Goal: Check status

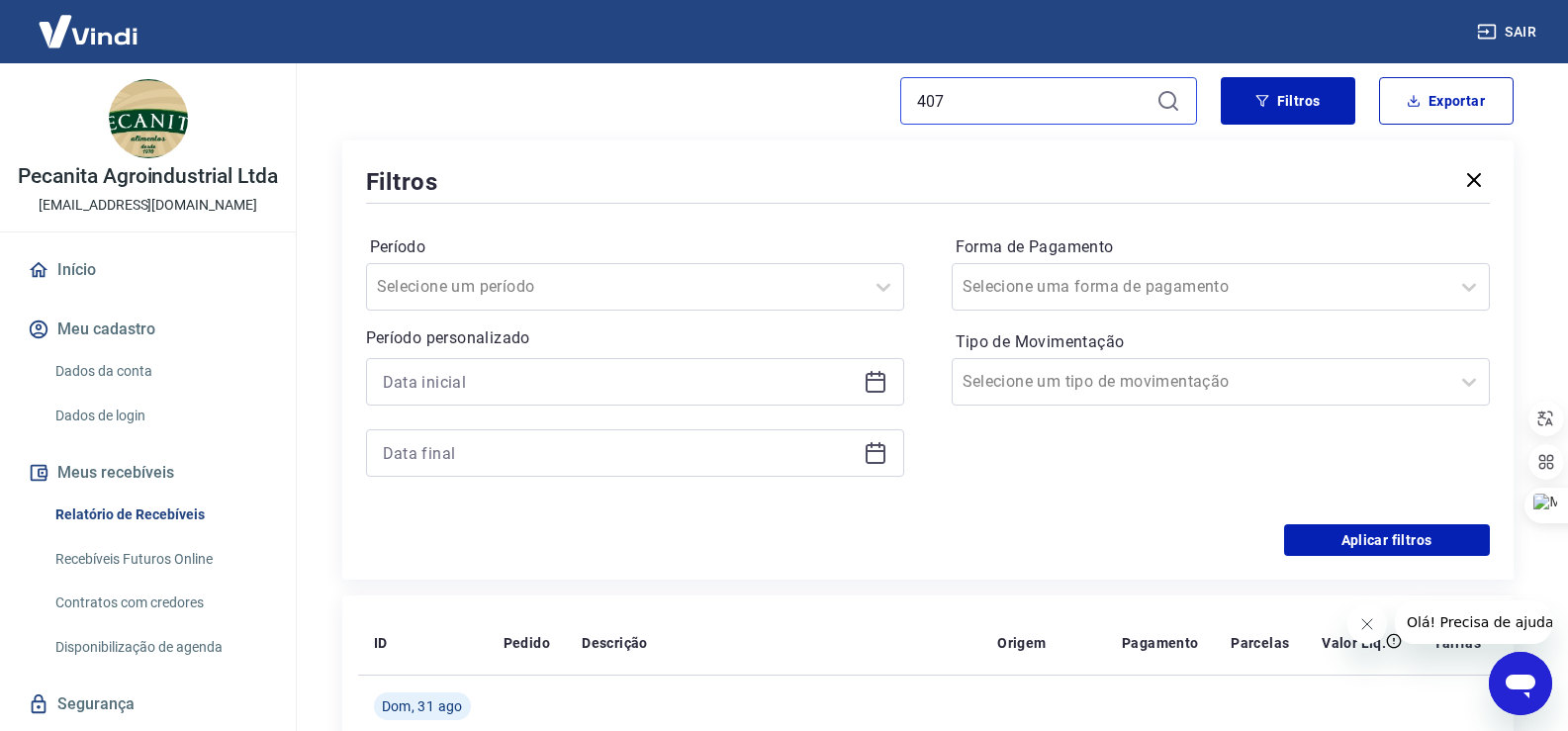
drag, startPoint x: 911, startPoint y: 85, endPoint x: 855, endPoint y: 71, distance: 57.7
click at [855, 71] on div "Início / Meus Recebíveis / Relatório de Recebíveis Relatório de Recebíveis Saib…" at bounding box center [928, 467] width 1219 height 1147
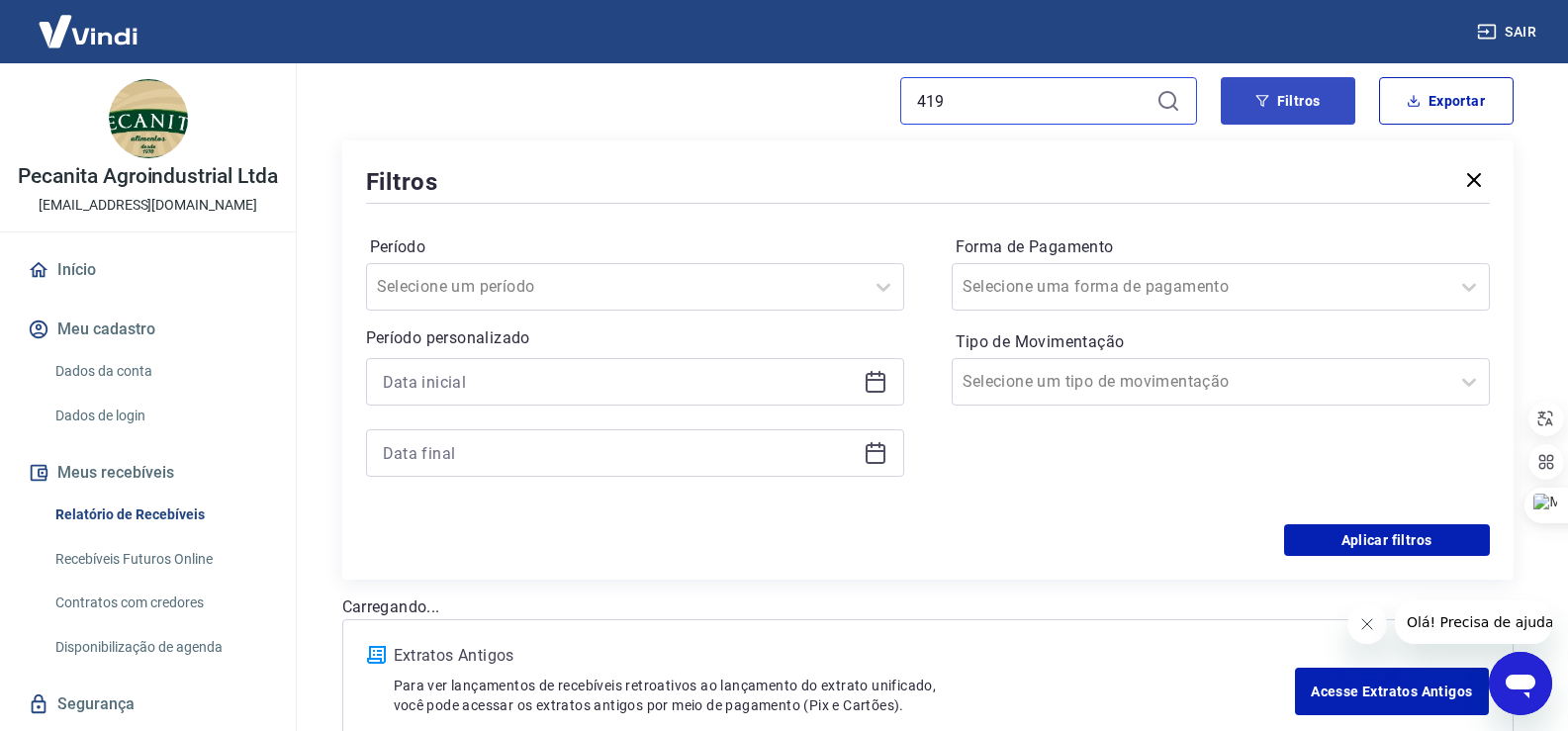
type input "419"
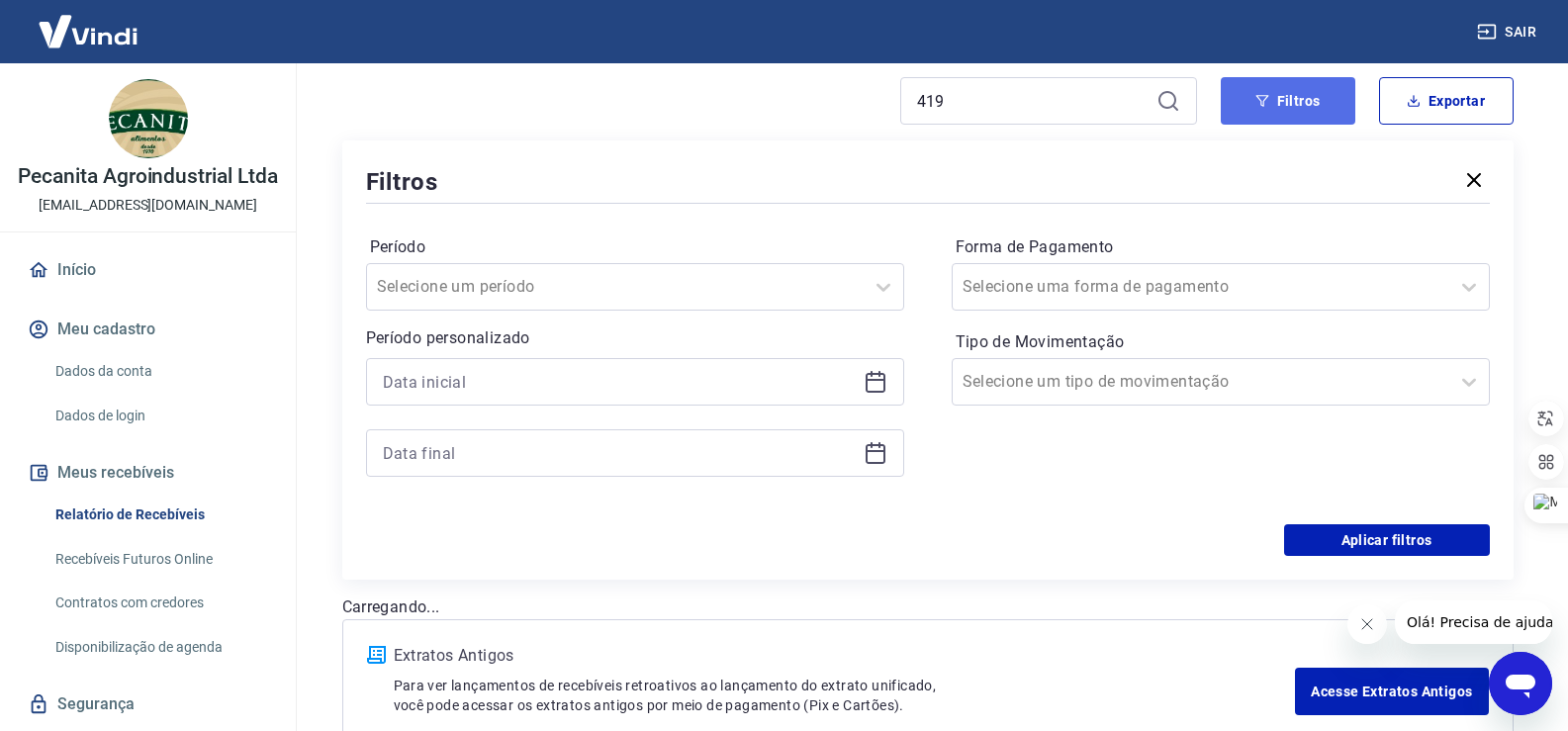
click at [1314, 111] on button "Filtros" at bounding box center [1288, 101] width 135 height 48
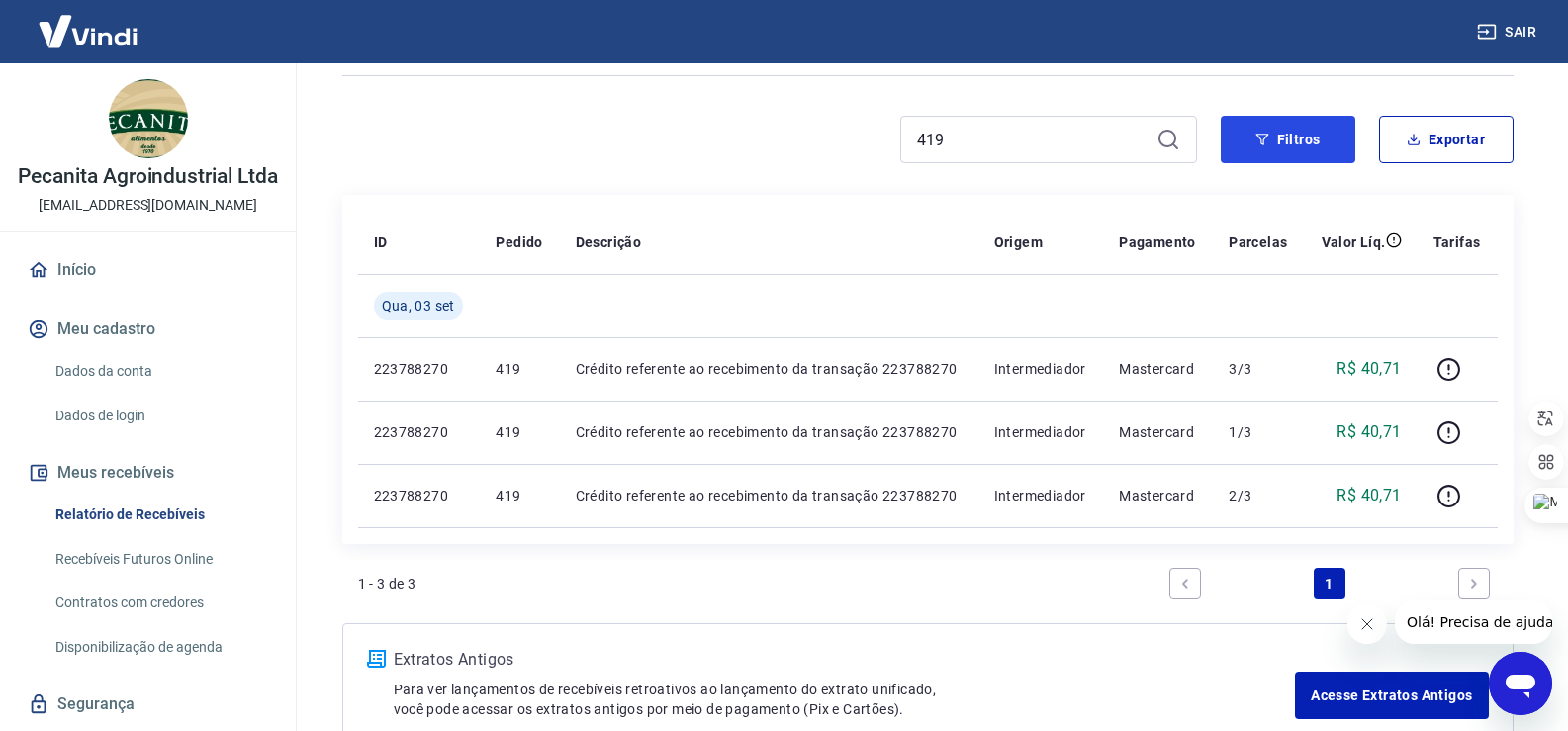
scroll to position [99, 0]
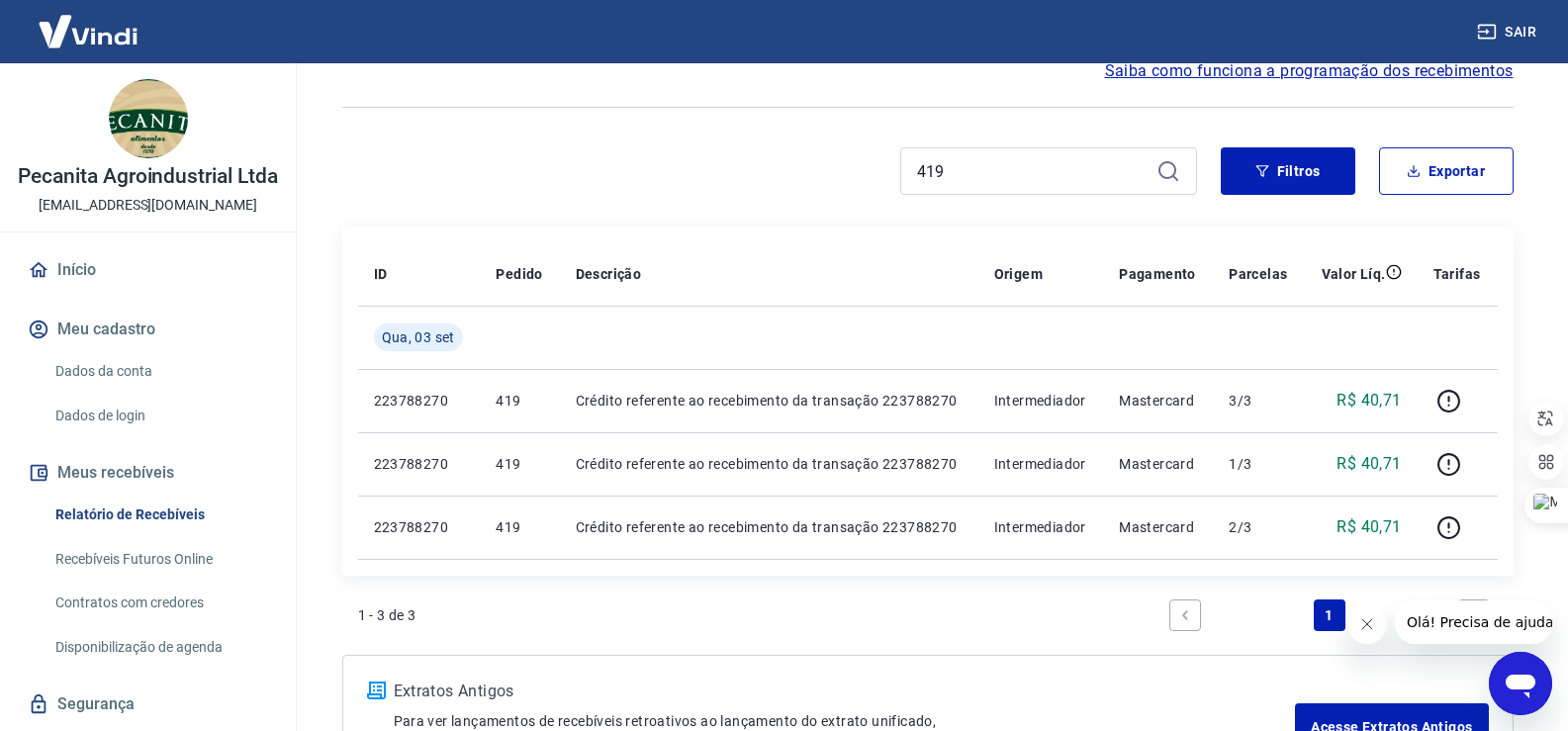
drag, startPoint x: 976, startPoint y: 187, endPoint x: 925, endPoint y: 181, distance: 51.4
click at [925, 181] on div "419" at bounding box center [1049, 172] width 297 height 48
drag, startPoint x: 955, startPoint y: 169, endPoint x: 885, endPoint y: 155, distance: 71.4
click at [884, 155] on div "419" at bounding box center [770, 172] width 855 height 48
click at [1329, 174] on button "Filtros" at bounding box center [1288, 172] width 135 height 48
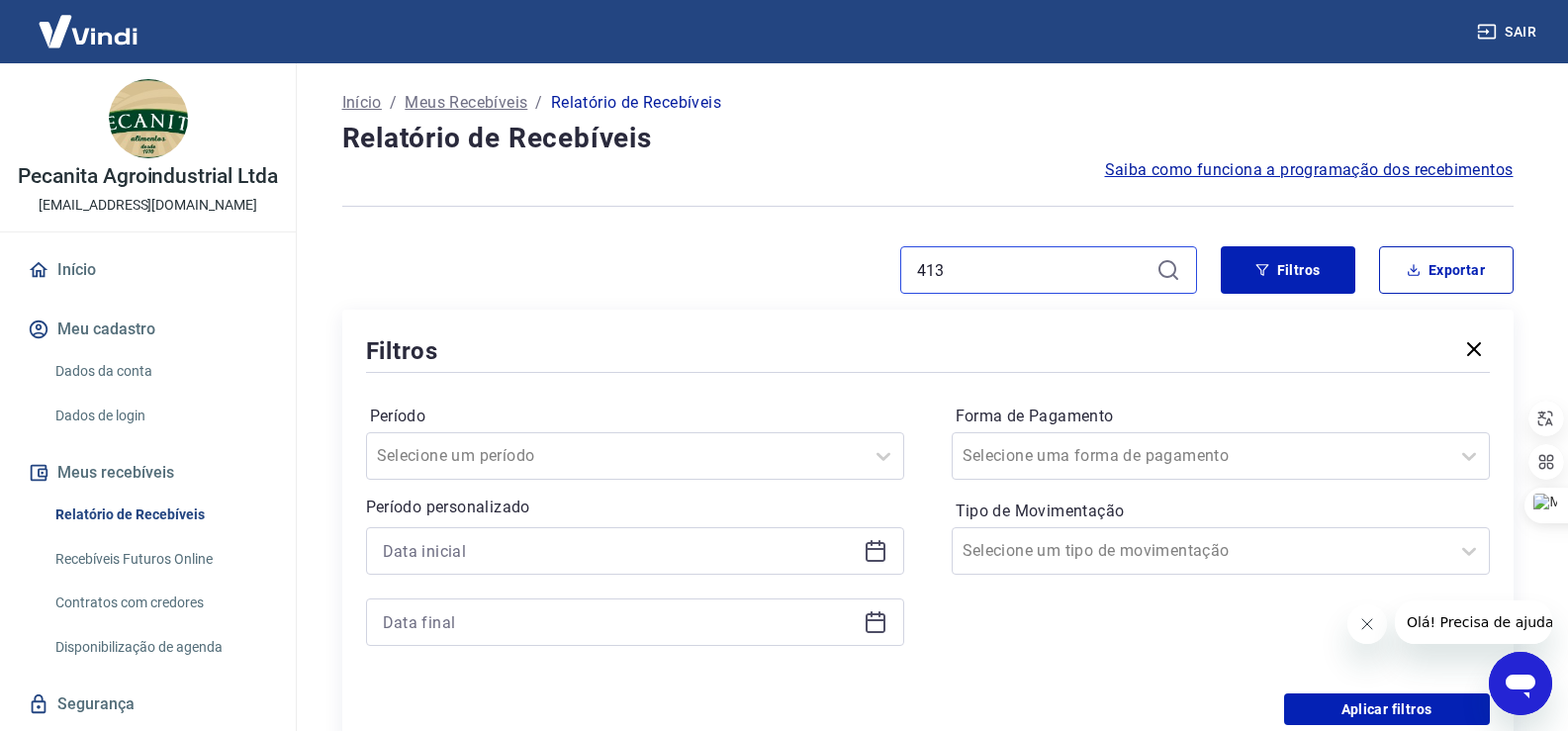
drag, startPoint x: 896, startPoint y: 274, endPoint x: 866, endPoint y: 262, distance: 32.3
click at [864, 269] on div "413" at bounding box center [770, 271] width 855 height 48
type input "317"
click at [1299, 267] on button "Filtros" at bounding box center [1288, 271] width 135 height 48
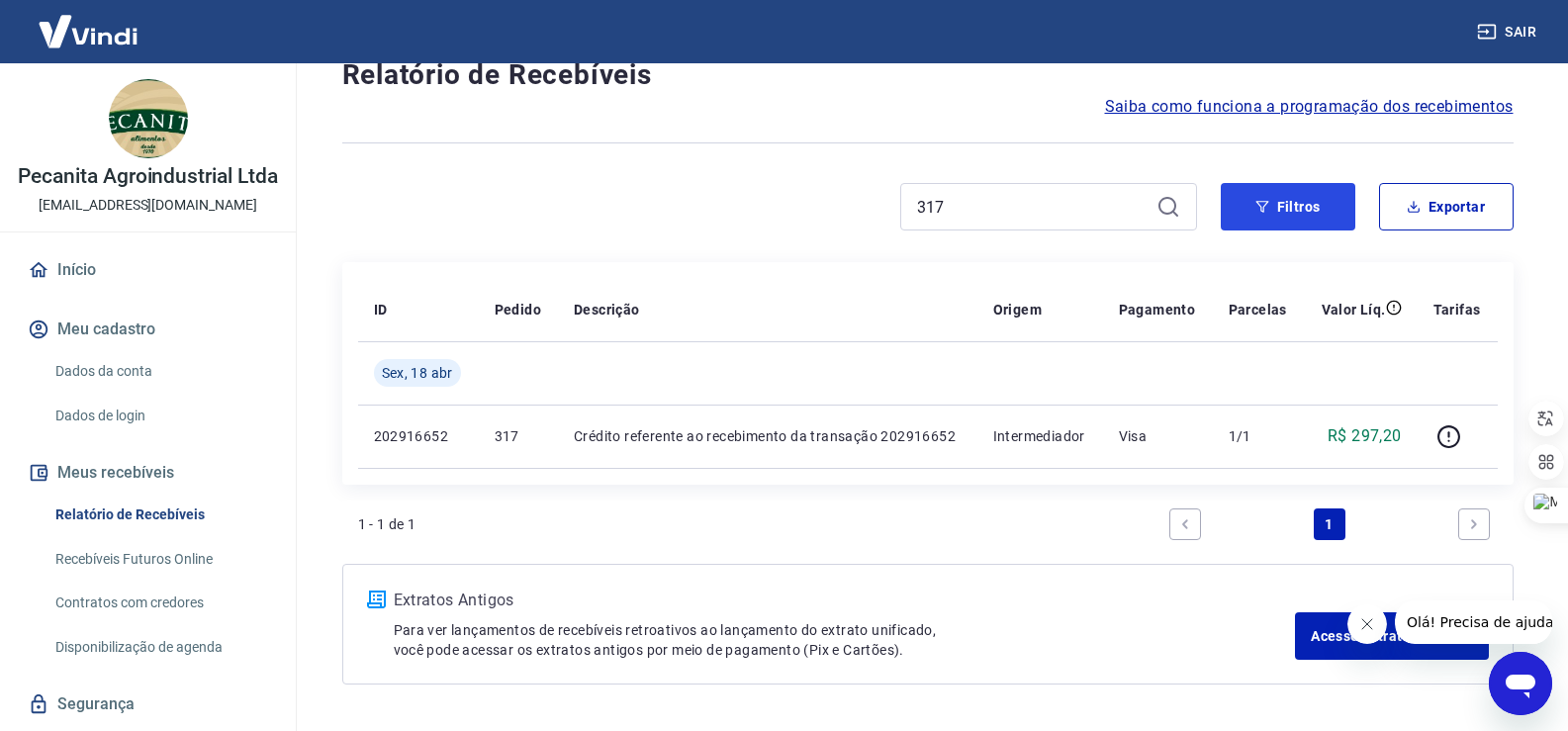
scroll to position [99, 0]
